Goal: Information Seeking & Learning: Learn about a topic

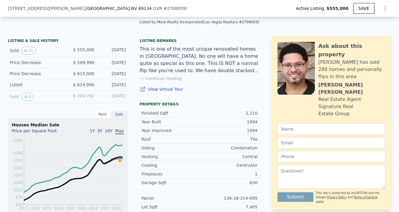
scroll to position [125, 0]
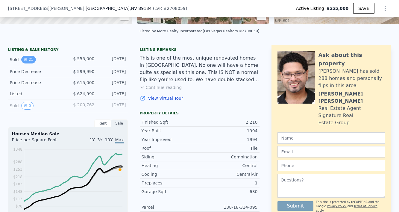
click at [30, 61] on button "21" at bounding box center [28, 60] width 15 height 8
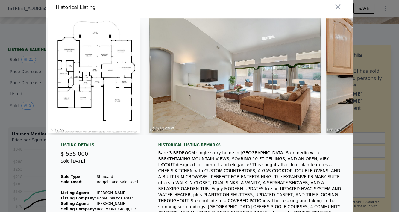
scroll to position [0, 179]
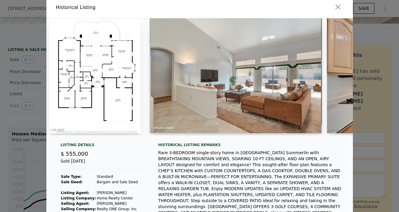
click at [96, 94] on img at bounding box center [95, 75] width 92 height 115
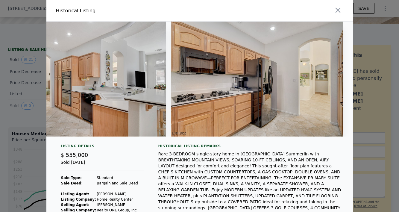
scroll to position [0, 0]
click at [338, 11] on icon "button" at bounding box center [338, 10] width 8 height 8
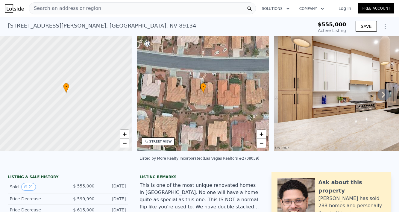
click at [114, 10] on div "Search an address or region" at bounding box center [142, 8] width 227 height 12
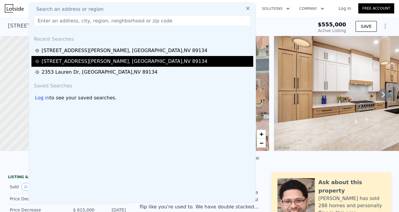
click at [101, 61] on div "11009 Summers End Ave , Las Vegas , NV 89134" at bounding box center [125, 61] width 166 height 7
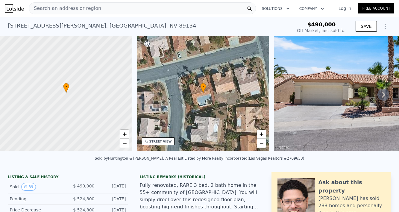
click at [385, 94] on icon at bounding box center [383, 95] width 12 height 12
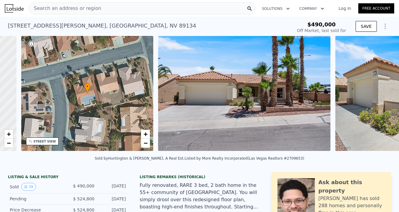
scroll to position [0, 139]
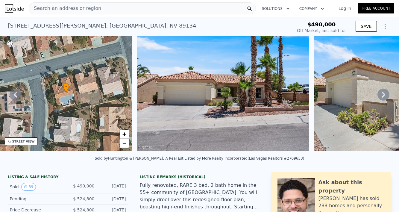
click at [385, 94] on icon at bounding box center [383, 95] width 12 height 12
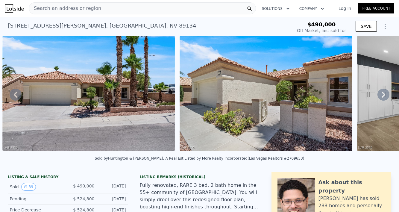
click at [385, 94] on div "• + − • + − STREET VIEW Loading... SATELLITE VIEW" at bounding box center [199, 94] width 399 height 117
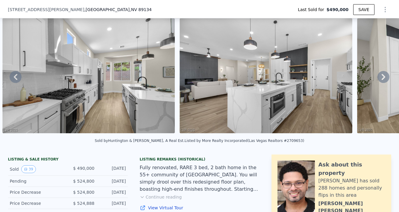
scroll to position [40, 0]
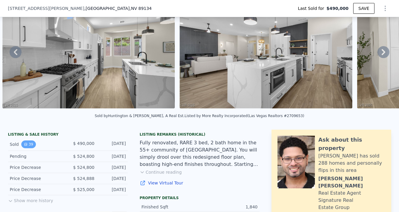
click at [31, 144] on button "39" at bounding box center [28, 144] width 15 height 8
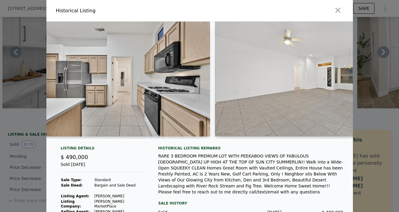
scroll to position [0, 2141]
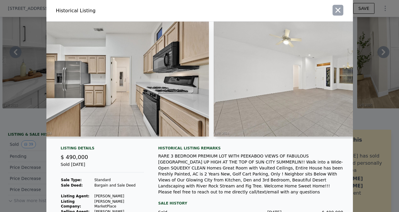
click at [337, 12] on icon "button" at bounding box center [338, 10] width 8 height 8
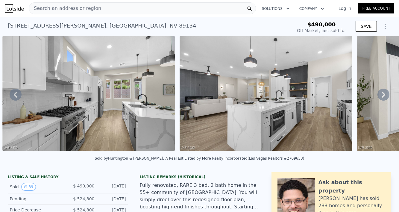
scroll to position [0, 0]
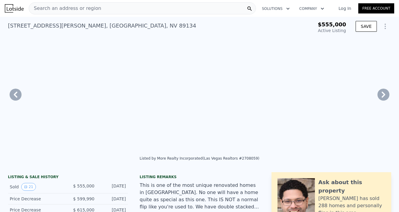
type input "$ 712,000"
type input "5"
type input "4"
type input "2.5"
type input "1653"
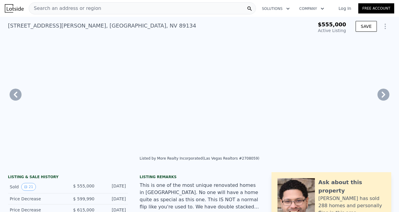
type input "2819"
type input "9148"
type input "-$ 181,608"
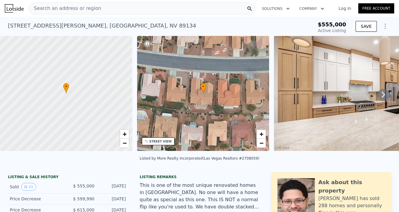
click at [284, 8] on button "Solutions" at bounding box center [275, 8] width 37 height 11
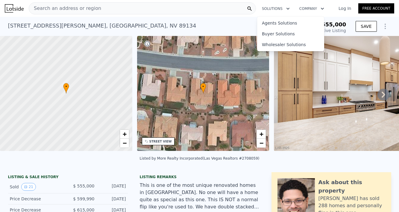
click at [309, 7] on button "Company" at bounding box center [311, 8] width 34 height 11
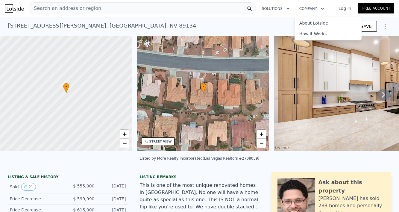
click at [100, 8] on div "Search an address or region" at bounding box center [142, 8] width 227 height 12
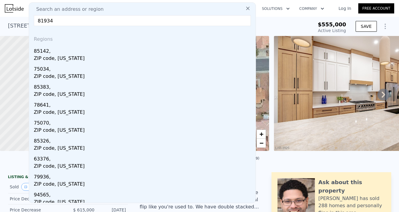
drag, startPoint x: 54, startPoint y: 20, endPoint x: 30, endPoint y: 19, distance: 24.6
click at [30, 19] on div "Search an address or region 81934 Regions 85142, ZIP code, Arizona 75034, ZIP c…" at bounding box center [142, 102] width 227 height 201
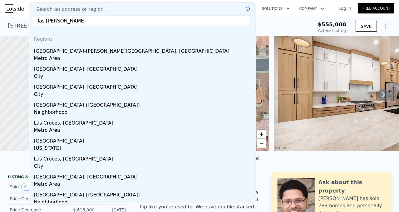
type input "las vegas"
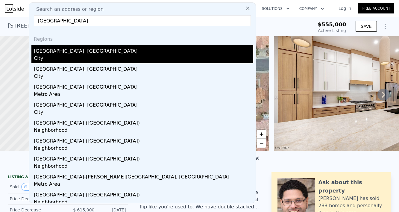
drag, startPoint x: 30, startPoint y: 19, endPoint x: 49, endPoint y: 53, distance: 38.8
click at [49, 53] on div "Las Vegas, NV" at bounding box center [143, 50] width 219 height 10
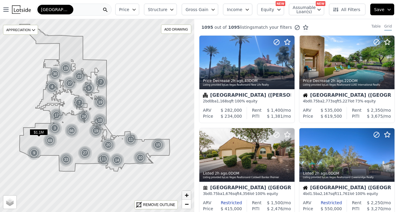
click at [185, 193] on span "+" at bounding box center [187, 194] width 4 height 7
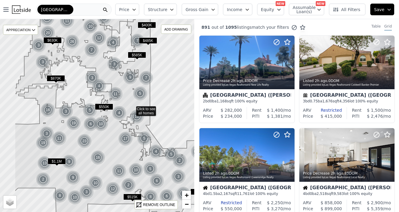
drag, startPoint x: 77, startPoint y: 154, endPoint x: 111, endPoint y: 146, distance: 35.2
click at [111, 146] on icon at bounding box center [132, 105] width 234 height 227
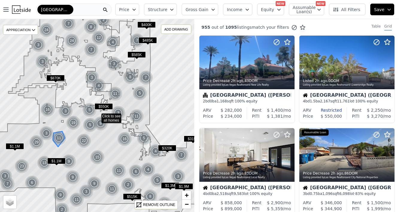
click at [59, 137] on div "11" at bounding box center [59, 138] width 14 height 14
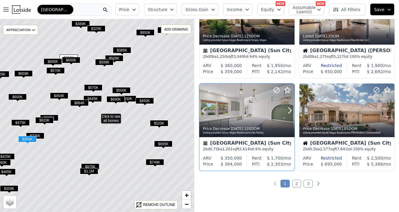
scroll to position [415, 0]
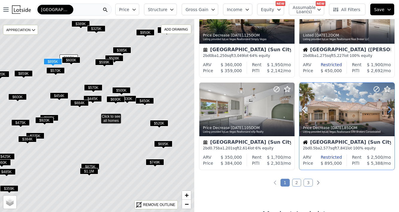
click at [389, 111] on icon at bounding box center [390, 110] width 10 height 10
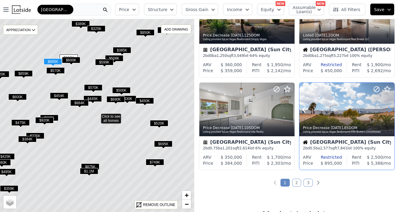
click at [389, 111] on icon at bounding box center [390, 110] width 10 height 10
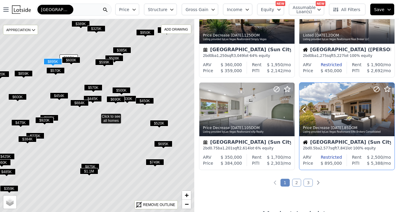
click at [389, 111] on icon at bounding box center [390, 110] width 10 height 10
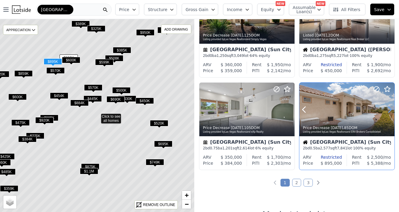
click at [389, 111] on icon at bounding box center [390, 110] width 10 height 10
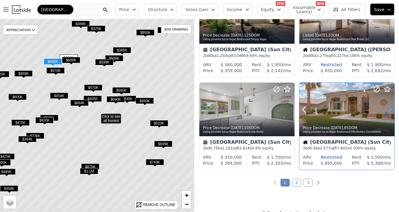
click at [389, 111] on icon at bounding box center [390, 110] width 10 height 10
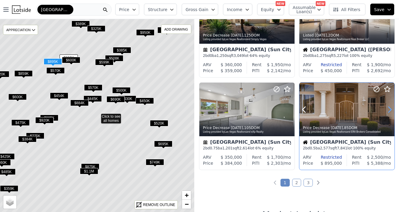
click at [389, 111] on icon at bounding box center [390, 110] width 10 height 10
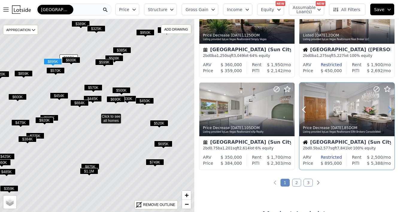
click at [389, 111] on icon at bounding box center [390, 110] width 10 height 10
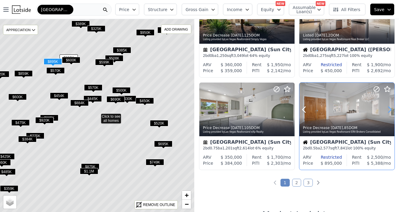
click at [389, 111] on icon at bounding box center [390, 110] width 10 height 10
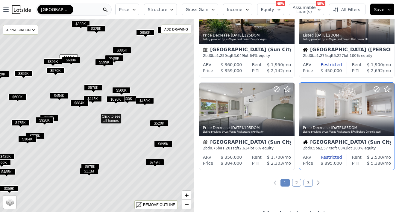
click at [298, 183] on link "2" at bounding box center [296, 183] width 9 height 8
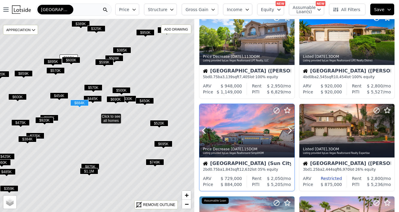
scroll to position [31, 0]
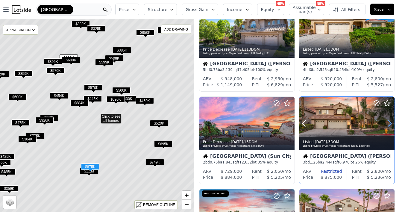
click at [390, 123] on icon at bounding box center [390, 124] width 10 height 10
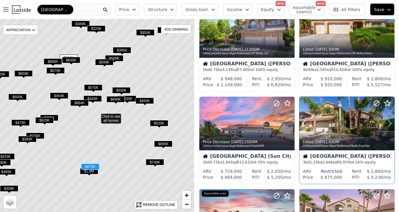
click at [390, 123] on icon at bounding box center [390, 124] width 10 height 10
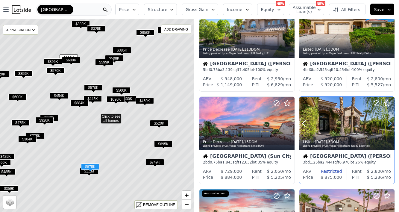
click at [390, 123] on icon at bounding box center [390, 124] width 10 height 10
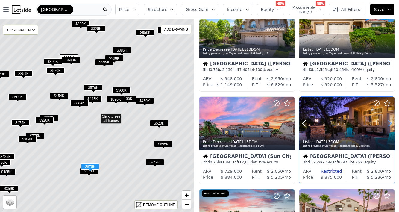
click at [390, 123] on icon at bounding box center [390, 124] width 10 height 10
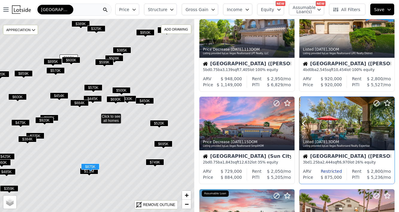
click at [390, 123] on icon at bounding box center [390, 124] width 10 height 10
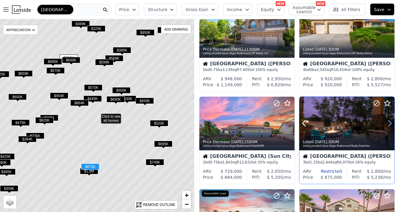
click at [390, 123] on icon at bounding box center [390, 124] width 10 height 10
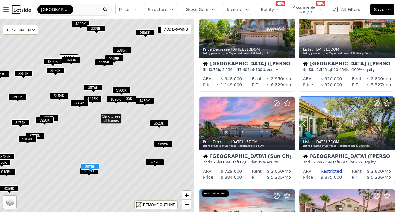
click at [390, 123] on icon at bounding box center [390, 124] width 10 height 10
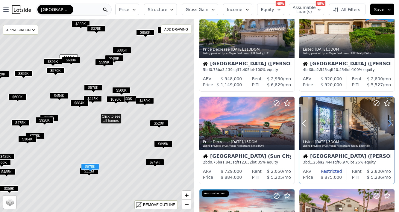
click at [390, 123] on icon at bounding box center [390, 124] width 10 height 10
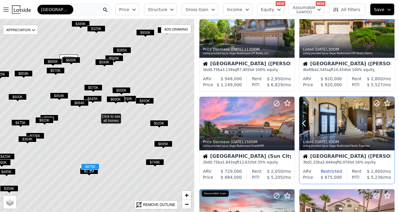
click at [390, 123] on icon at bounding box center [390, 124] width 10 height 10
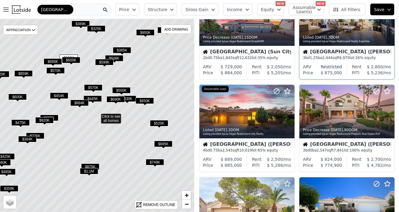
scroll to position [136, 0]
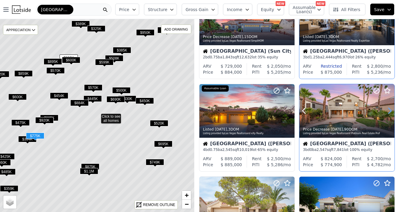
click at [391, 111] on icon at bounding box center [389, 111] width 3 height 6
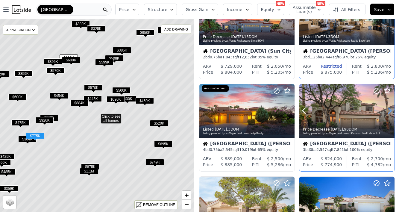
click at [391, 111] on icon at bounding box center [389, 111] width 3 height 6
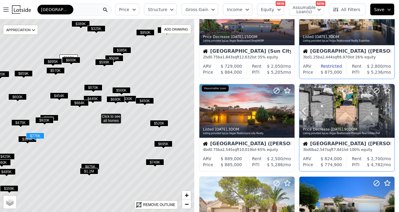
click at [391, 111] on icon at bounding box center [389, 111] width 3 height 6
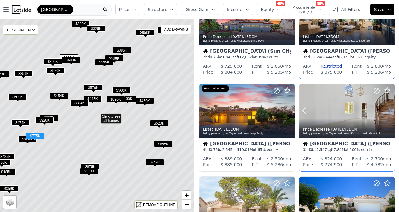
click at [391, 111] on icon at bounding box center [389, 111] width 3 height 6
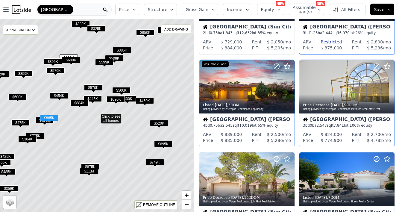
scroll to position [162, 0]
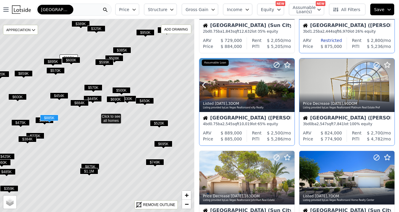
click at [289, 86] on icon at bounding box center [290, 85] width 10 height 10
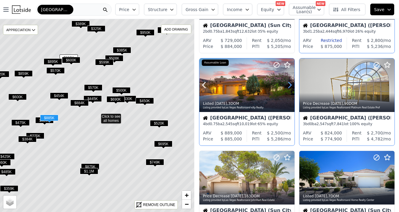
click at [289, 86] on icon at bounding box center [290, 85] width 10 height 10
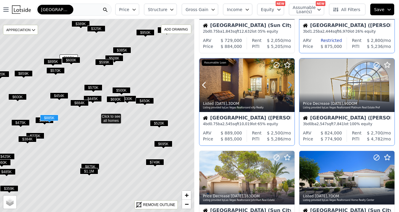
click at [289, 86] on icon at bounding box center [290, 85] width 10 height 10
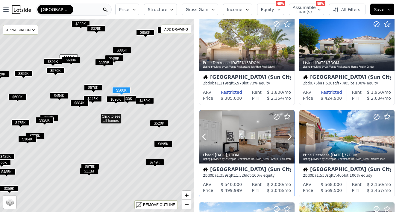
scroll to position [295, 0]
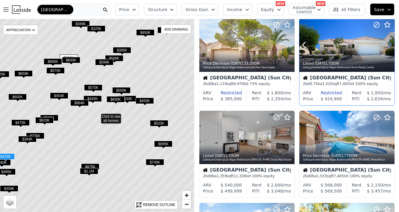
click at [390, 45] on icon at bounding box center [389, 45] width 3 height 6
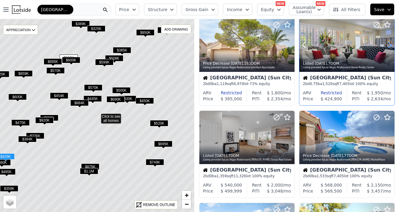
click at [390, 44] on icon at bounding box center [390, 45] width 10 height 10
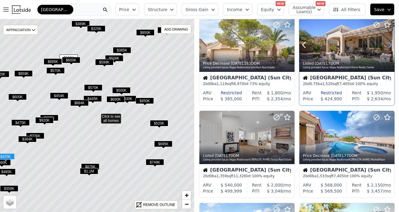
click at [390, 44] on icon at bounding box center [390, 45] width 10 height 10
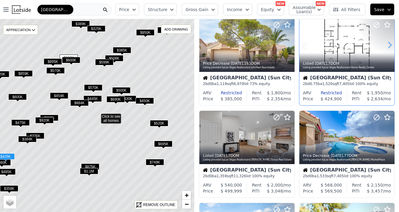
click at [390, 45] on icon at bounding box center [389, 45] width 3 height 6
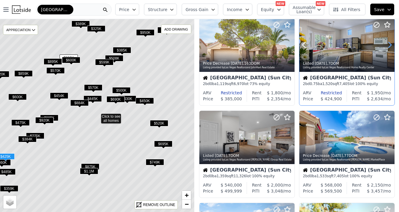
click at [390, 45] on icon at bounding box center [389, 45] width 3 height 6
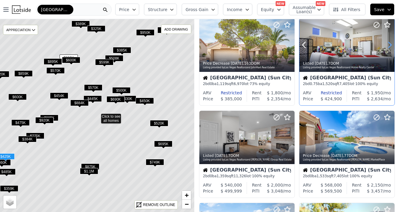
click at [390, 45] on icon at bounding box center [389, 45] width 3 height 6
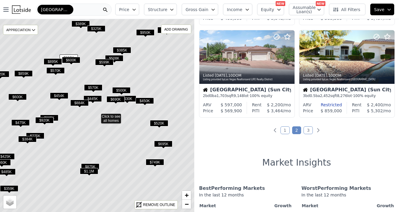
scroll to position [470, 0]
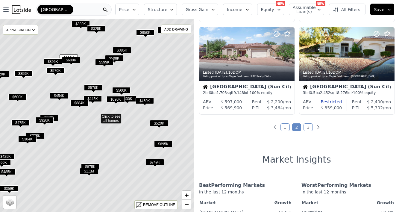
click at [308, 129] on link "3" at bounding box center [307, 127] width 9 height 8
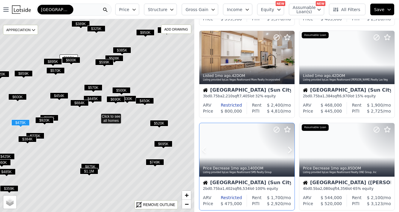
scroll to position [375, 0]
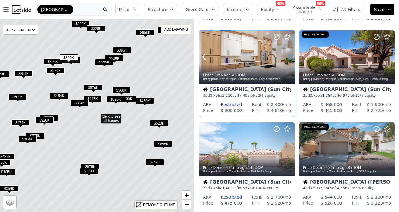
click at [288, 58] on icon at bounding box center [290, 57] width 10 height 10
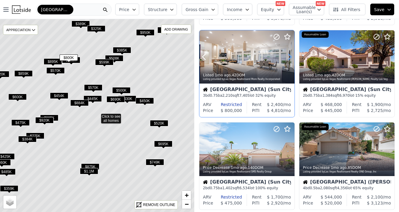
click at [288, 58] on icon at bounding box center [290, 57] width 10 height 10
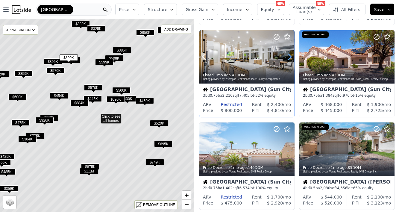
click at [288, 58] on icon at bounding box center [290, 57] width 10 height 10
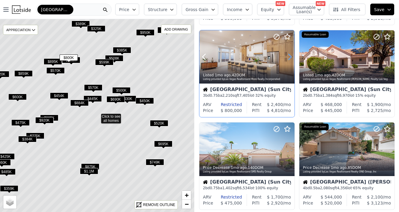
click at [288, 58] on icon at bounding box center [290, 57] width 10 height 10
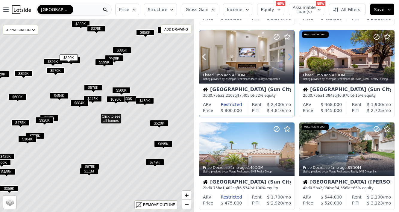
click at [288, 58] on icon at bounding box center [290, 57] width 10 height 10
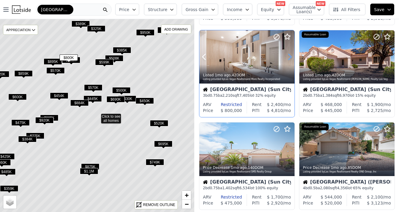
click at [288, 58] on icon at bounding box center [290, 57] width 10 height 10
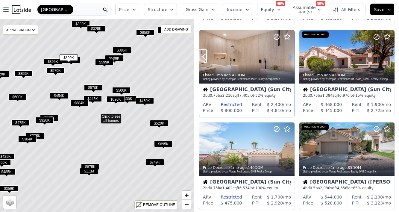
click at [288, 58] on icon at bounding box center [290, 57] width 10 height 10
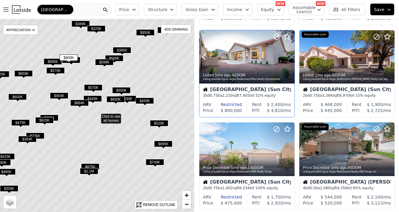
click at [288, 58] on icon at bounding box center [290, 57] width 10 height 10
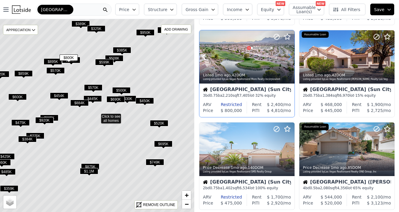
click at [288, 58] on icon at bounding box center [290, 57] width 10 height 10
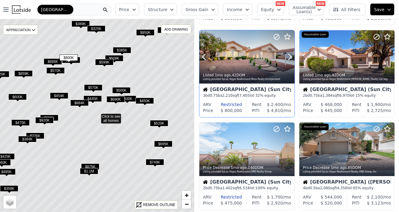
click at [248, 73] on div "Listed 1mo ago , 42 DOM Listing provided by Las Vegas Realtors and More Realty …" at bounding box center [246, 76] width 95 height 14
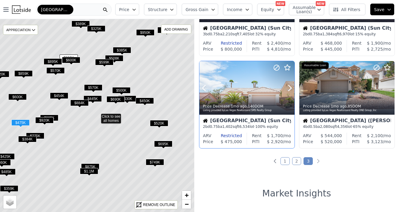
scroll to position [437, 0]
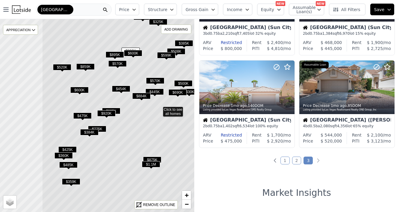
drag, startPoint x: 116, startPoint y: 155, endPoint x: 177, endPoint y: 148, distance: 62.1
click at [177, 148] on icon at bounding box center [159, 109] width 234 height 233
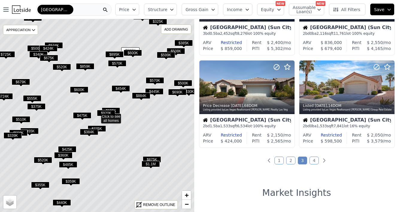
click at [85, 65] on span "$859K" at bounding box center [85, 66] width 18 height 6
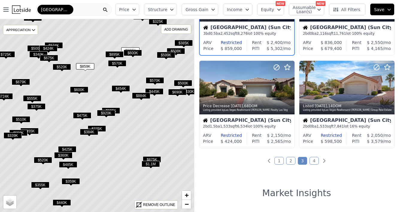
scroll to position [326, 0]
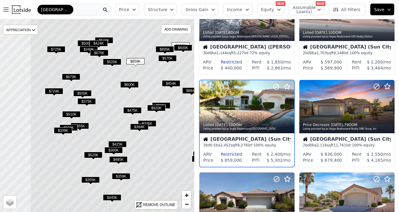
drag, startPoint x: 56, startPoint y: 129, endPoint x: 106, endPoint y: 123, distance: 50.0
click at [106, 123] on icon at bounding box center [147, 110] width 234 height 233
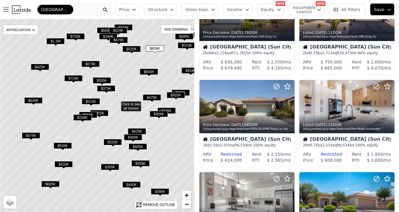
drag, startPoint x: 48, startPoint y: 133, endPoint x: 68, endPoint y: 120, distance: 22.9
click at [68, 120] on icon at bounding box center [117, 103] width 234 height 233
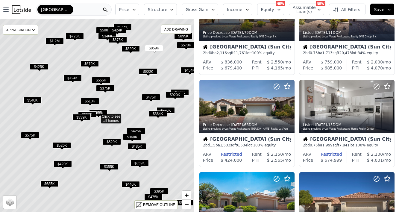
click at [52, 183] on span "$685K" at bounding box center [49, 183] width 18 height 6
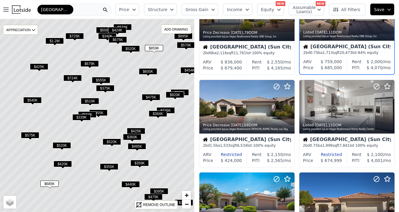
scroll to position [233, 0]
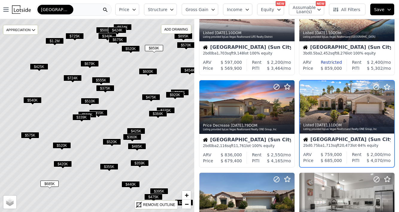
click at [31, 99] on span "$540K" at bounding box center [32, 100] width 18 height 6
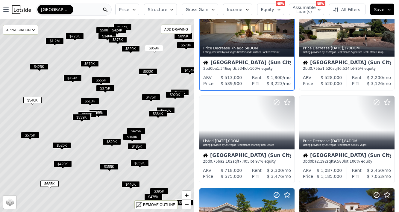
scroll to position [0, 0]
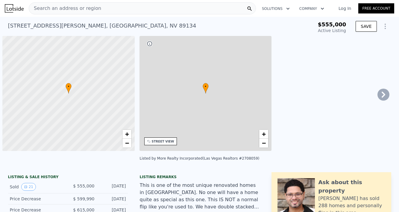
type input "-$ 851,531"
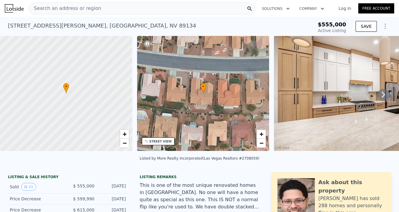
scroll to position [0, 2]
